Goal: Use online tool/utility: Utilize a website feature to perform a specific function

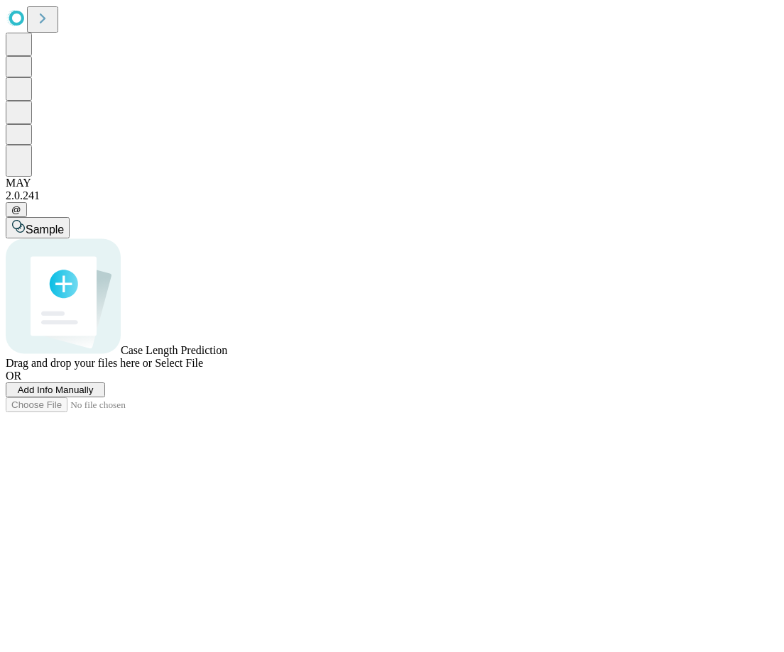
click at [94, 395] on span "Add Info Manually" at bounding box center [56, 390] width 76 height 11
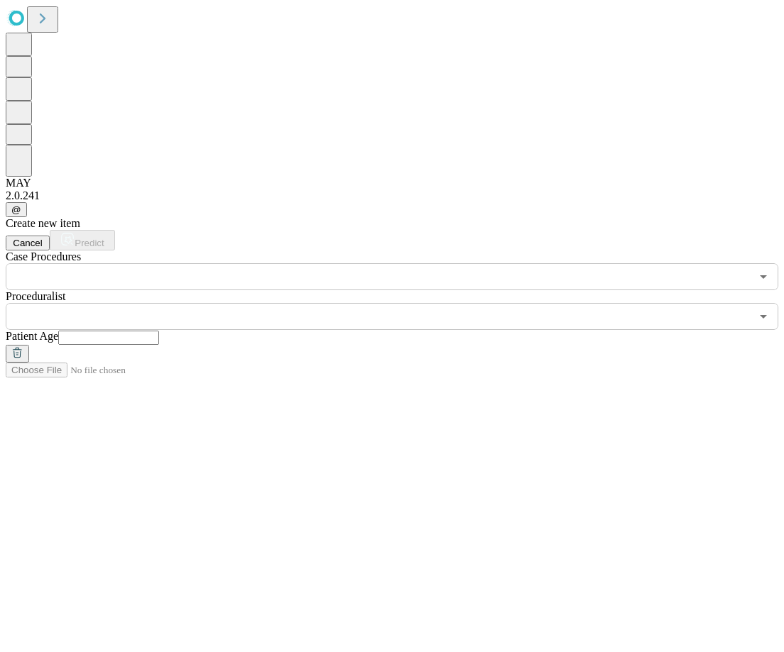
click at [199, 263] on div "​" at bounding box center [392, 276] width 772 height 27
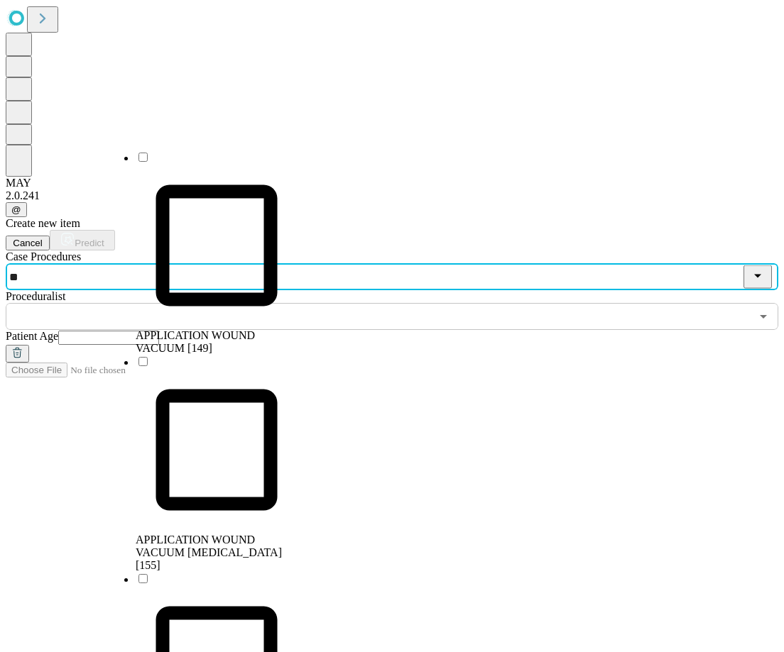
type input "*"
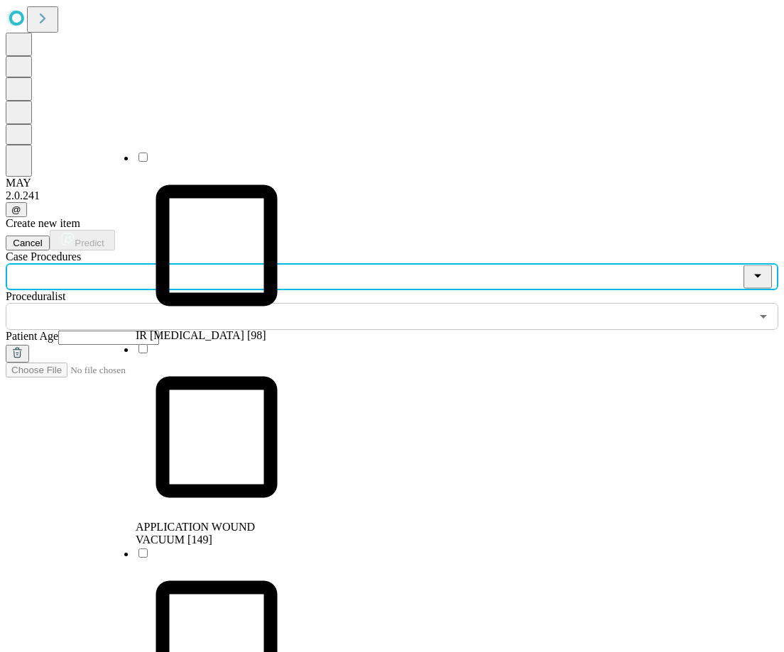
type input "*"
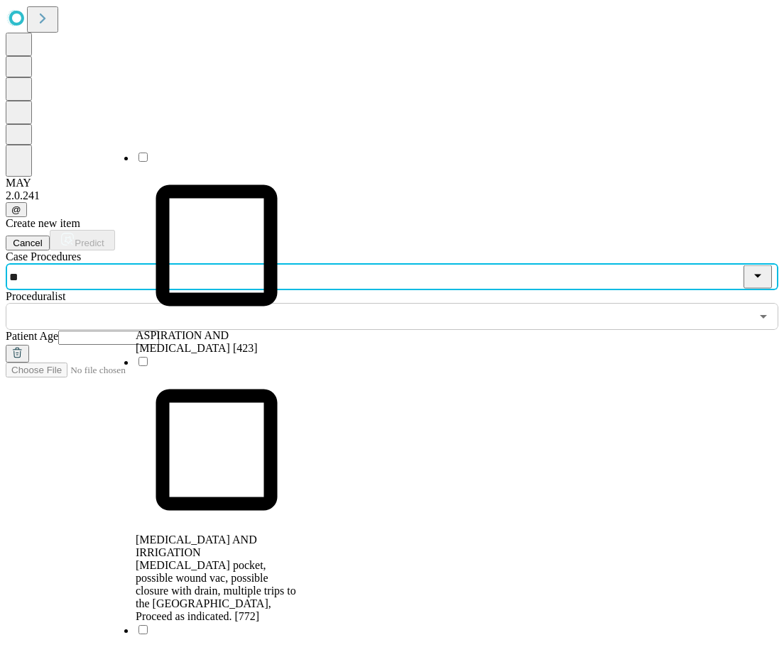
type input "*"
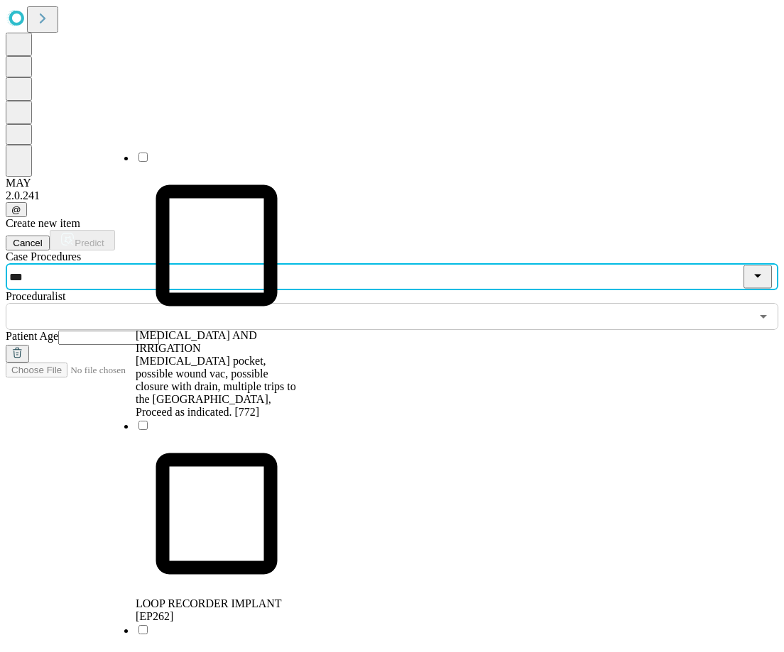
type input "****"
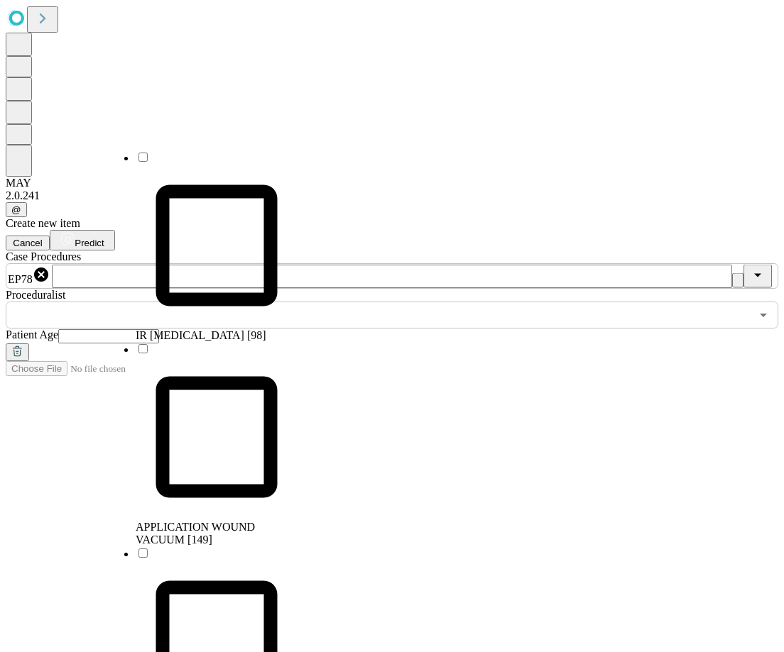
scroll to position [3117, 0]
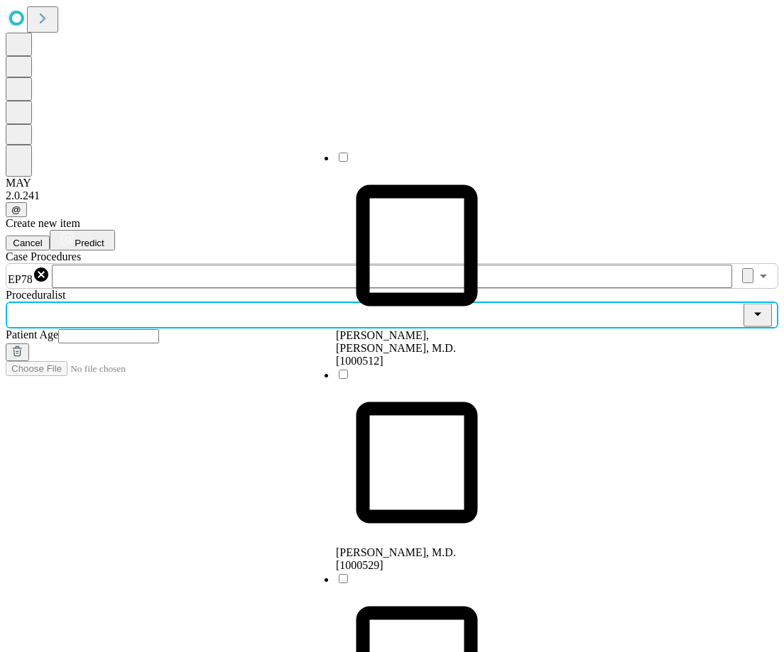
click at [341, 302] on input "text" at bounding box center [378, 315] width 745 height 27
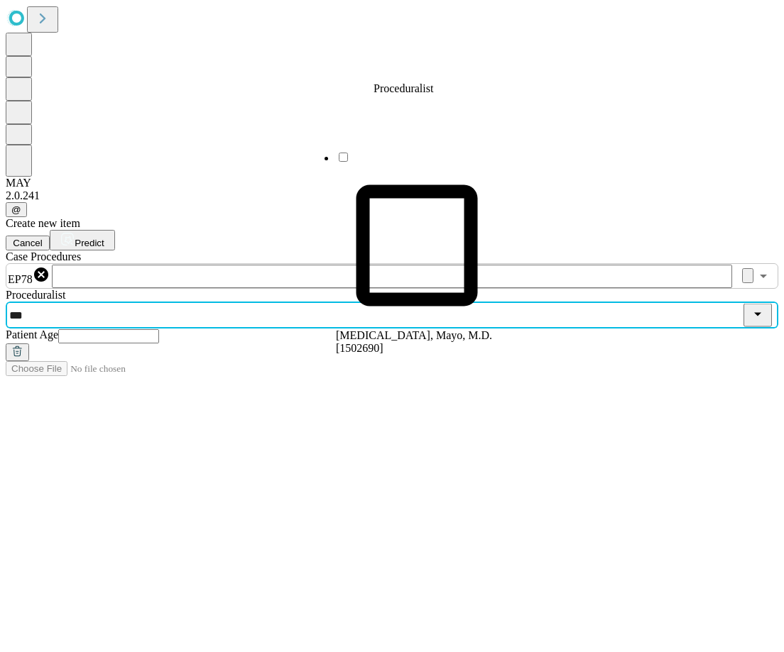
type input "****"
click at [415, 329] on span "[MEDICAL_DATA], Mayo, M.D. [1502690]" at bounding box center [414, 341] width 156 height 25
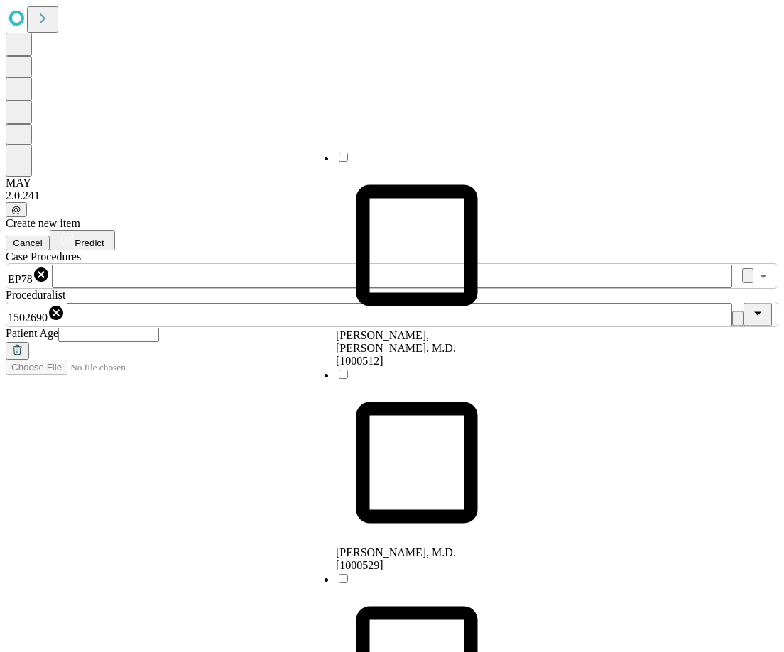
scroll to position [632, 0]
click at [159, 328] on input "text" at bounding box center [108, 335] width 101 height 14
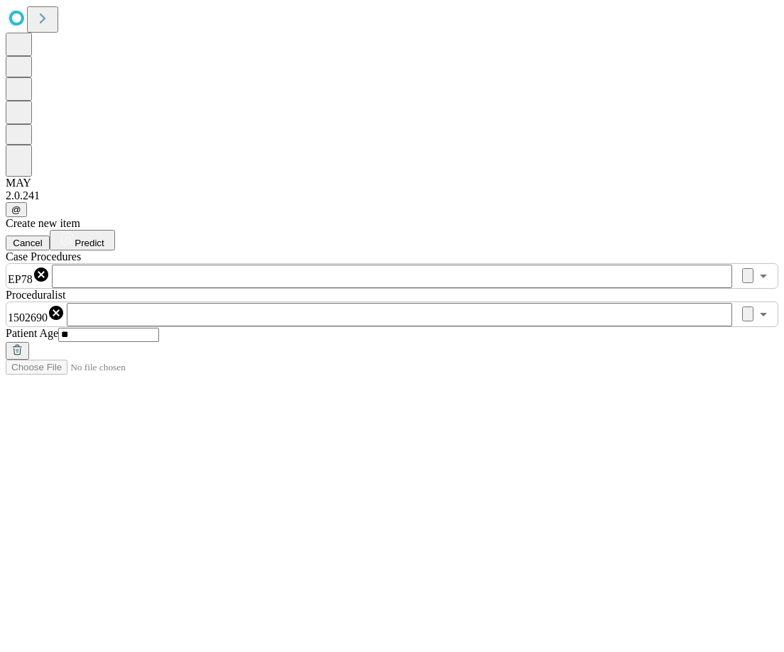
type input "**"
click at [104, 238] on span "Predict" at bounding box center [89, 243] width 29 height 11
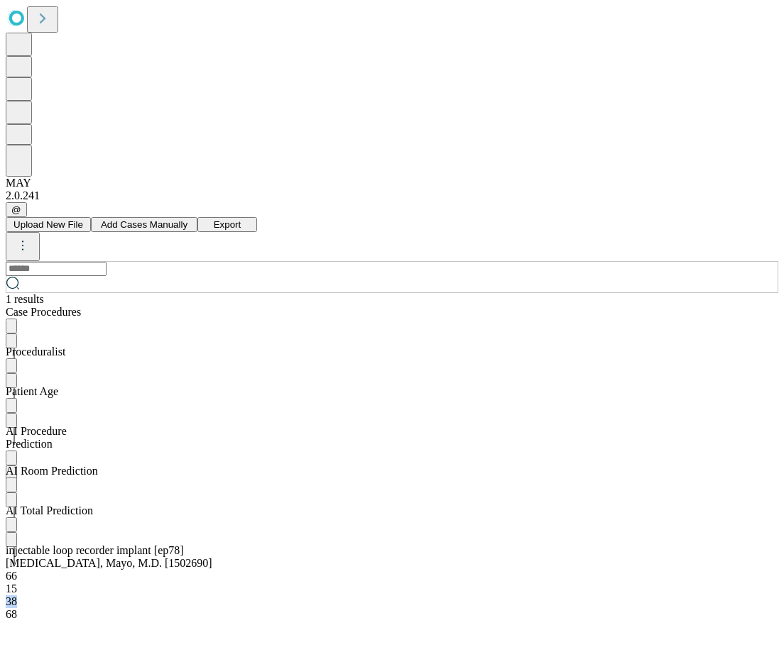
drag, startPoint x: 525, startPoint y: 190, endPoint x: 584, endPoint y: 183, distance: 59.4
click at [584, 596] on div "38" at bounding box center [325, 602] width 639 height 13
click at [549, 581] on div at bounding box center [392, 581] width 772 height 0
